Goal: Task Accomplishment & Management: Use online tool/utility

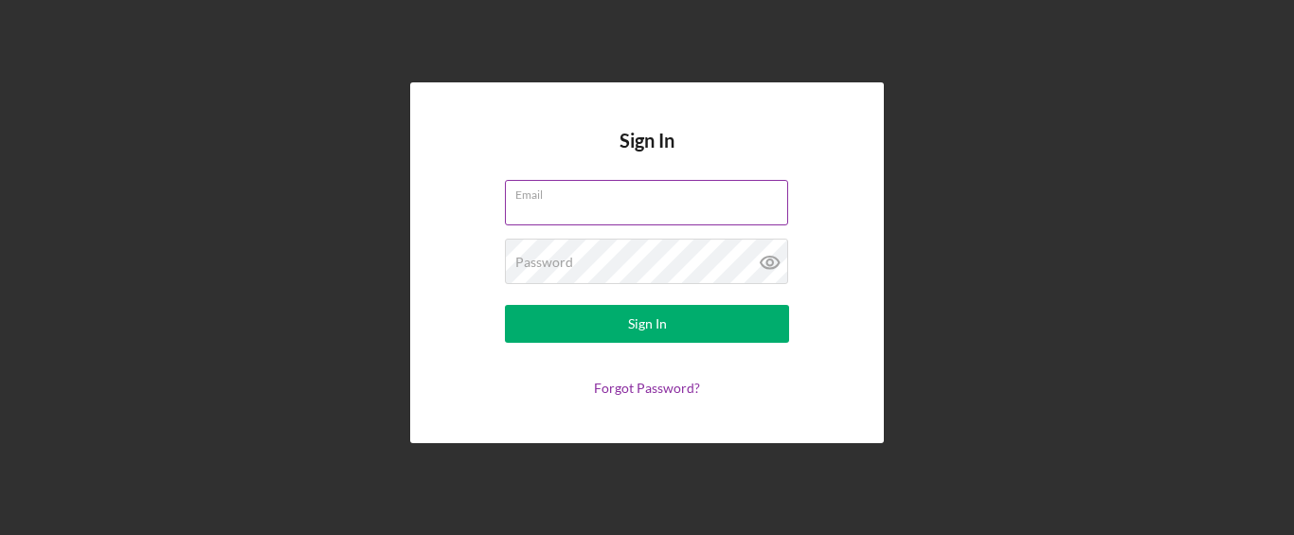
type input "[PERSON_NAME][EMAIL_ADDRESS][DOMAIN_NAME]"
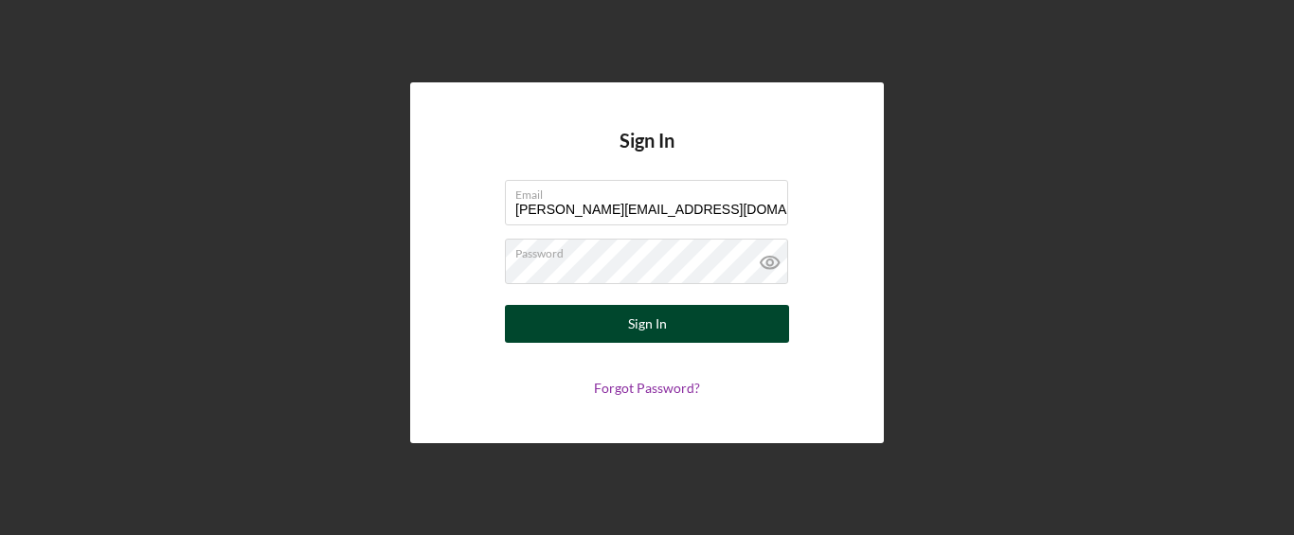
click at [631, 336] on div "Sign In" at bounding box center [647, 324] width 39 height 38
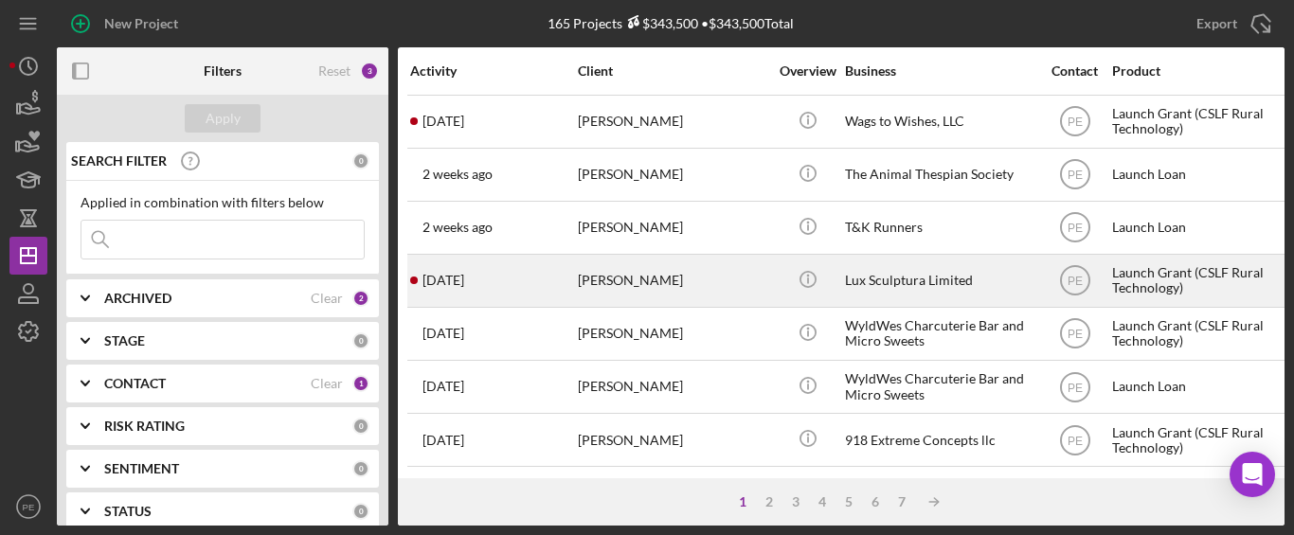
click at [583, 261] on div "[PERSON_NAME]" at bounding box center [672, 281] width 189 height 50
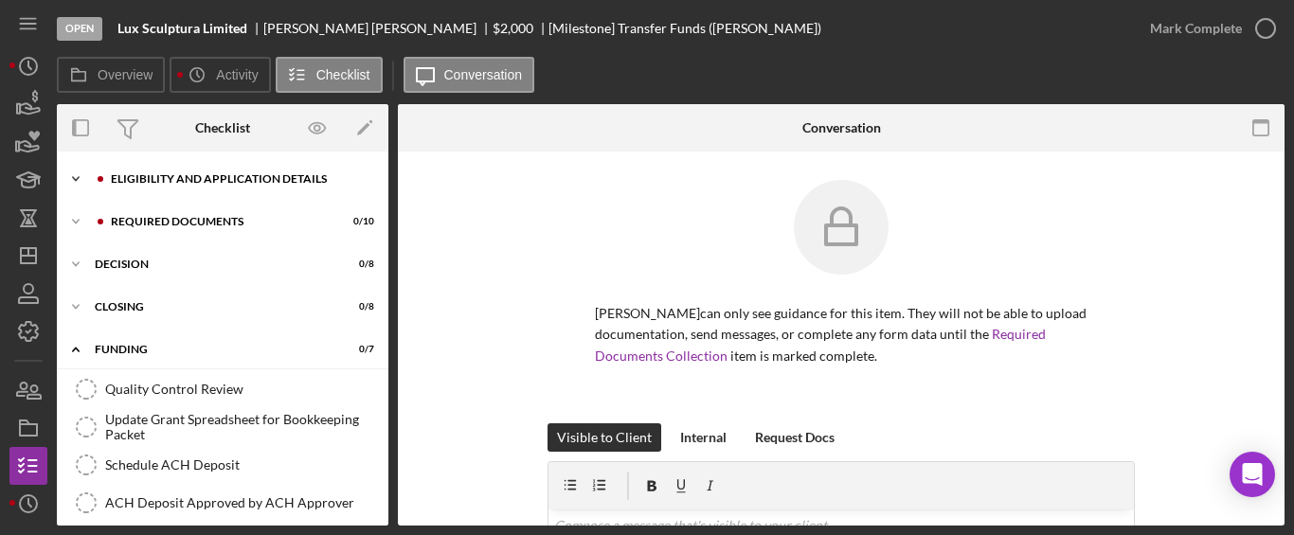
click at [67, 179] on icon "Icon/Expander" at bounding box center [76, 179] width 38 height 38
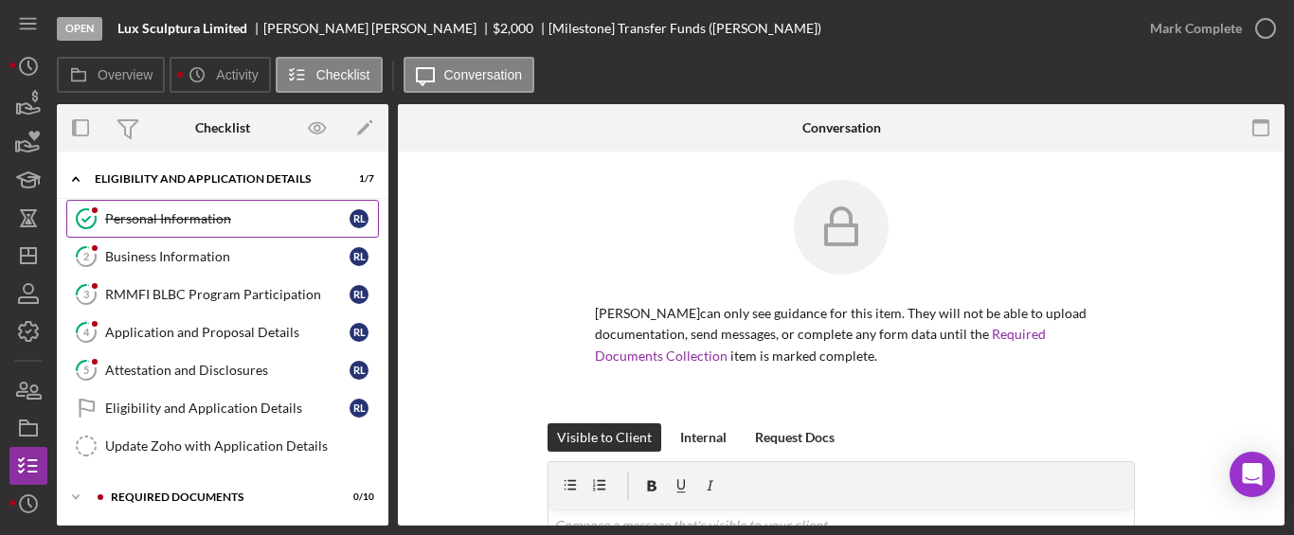
click at [170, 206] on link "Personal Information Personal Information [PERSON_NAME]" at bounding box center [222, 219] width 313 height 38
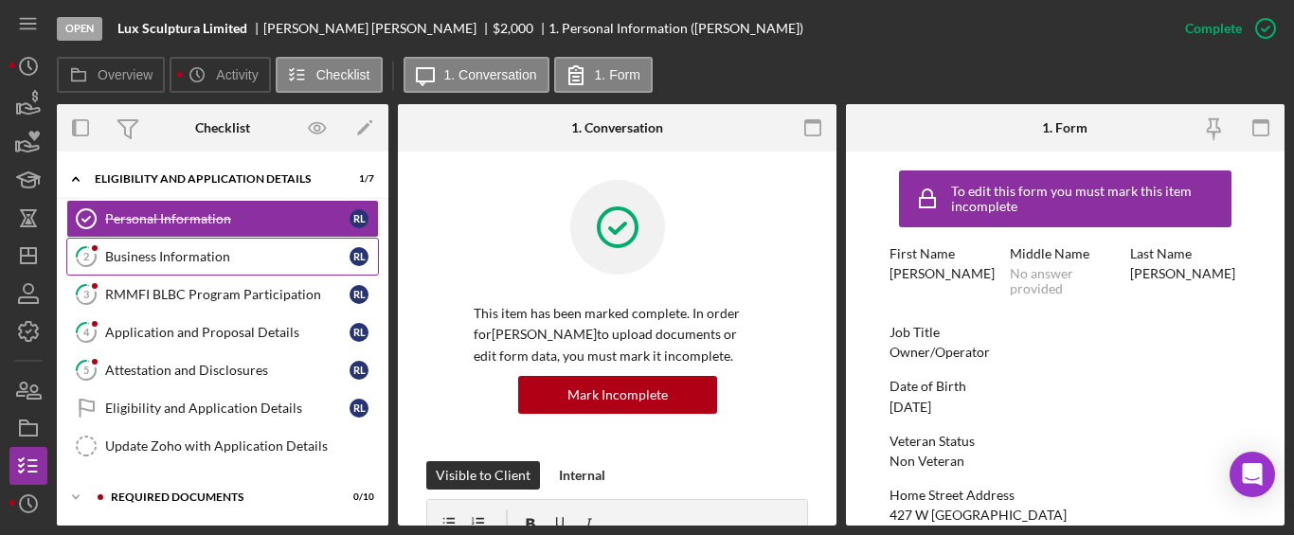
click at [162, 266] on link "2 Business Information [PERSON_NAME]" at bounding box center [222, 257] width 313 height 38
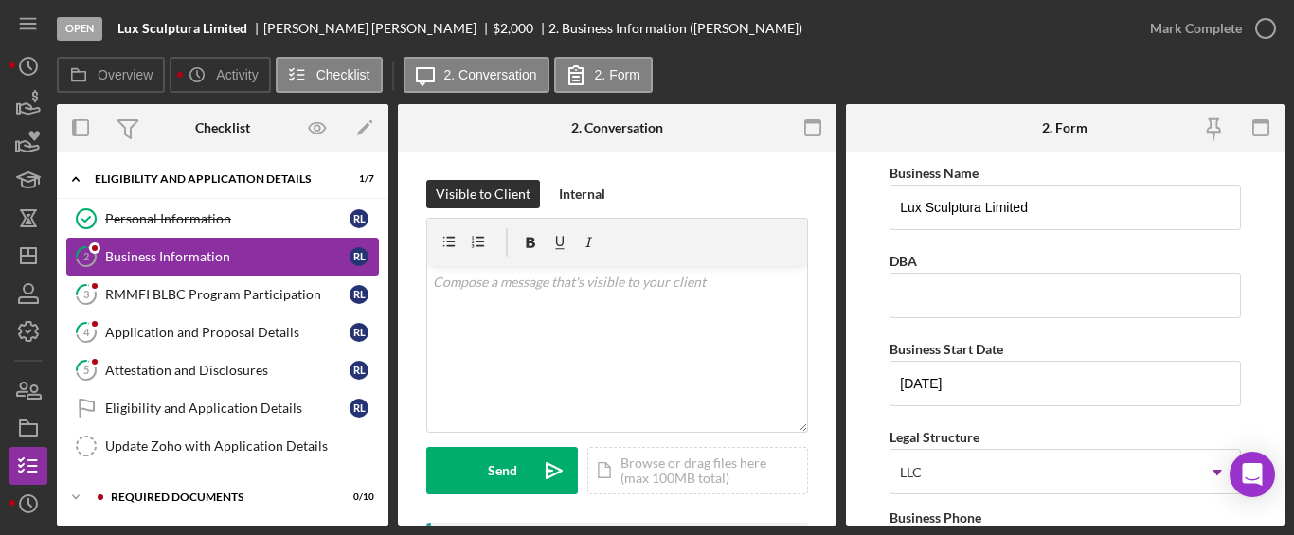
click at [162, 266] on link "2 Business Information [PERSON_NAME]" at bounding box center [222, 257] width 313 height 38
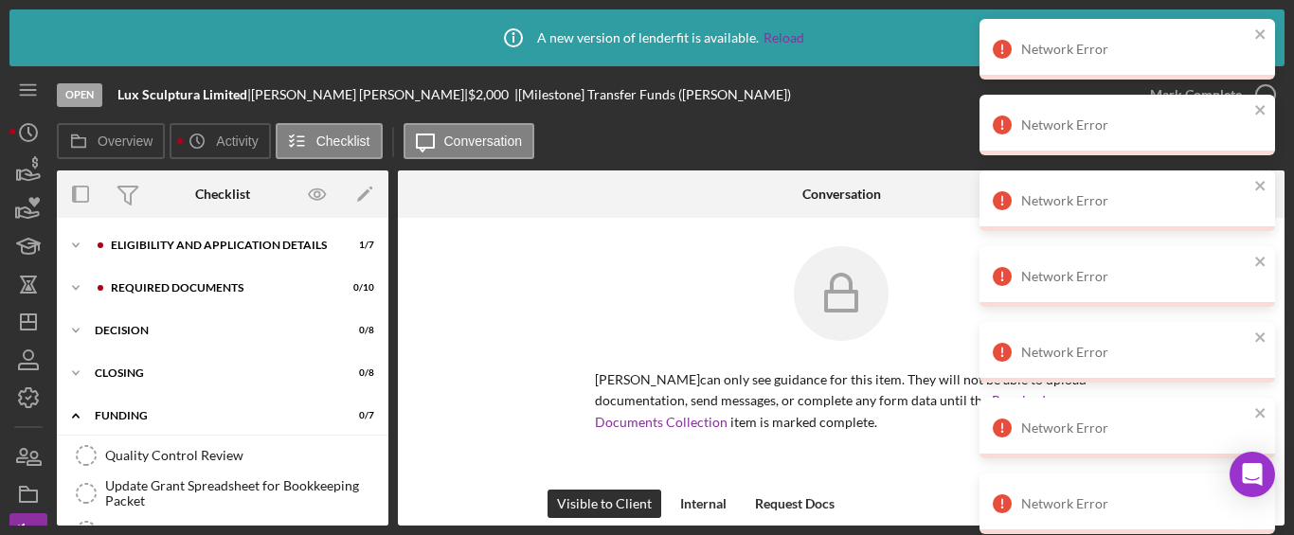
scroll to position [171, 0]
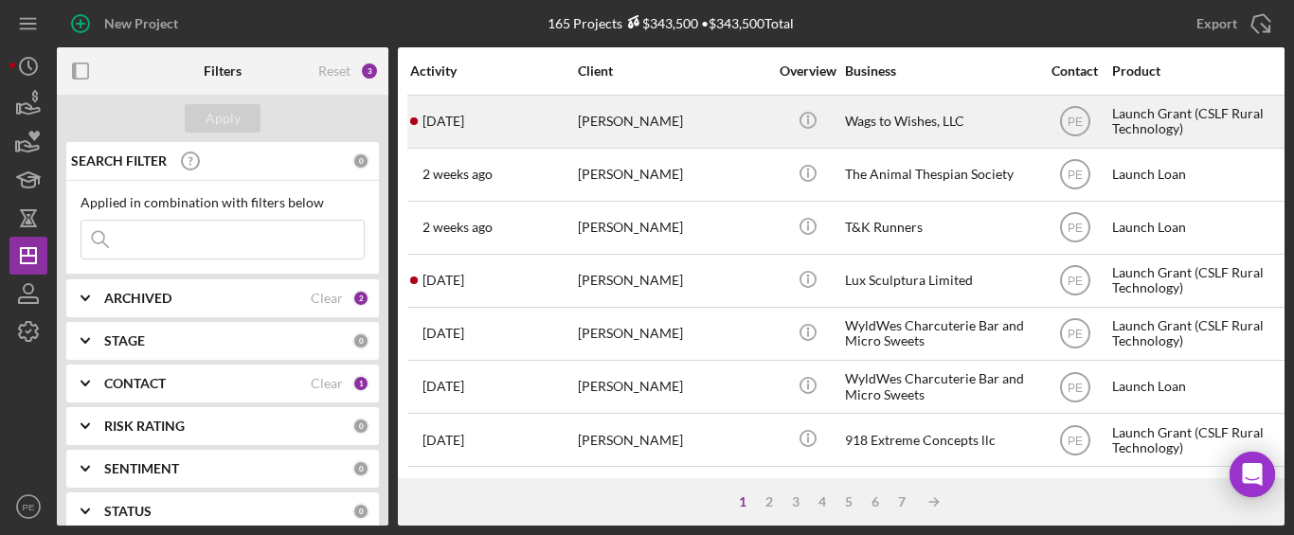
click at [496, 133] on div "5 days ago Stacie Saucedo" at bounding box center [493, 122] width 166 height 50
